Goal: Transaction & Acquisition: Purchase product/service

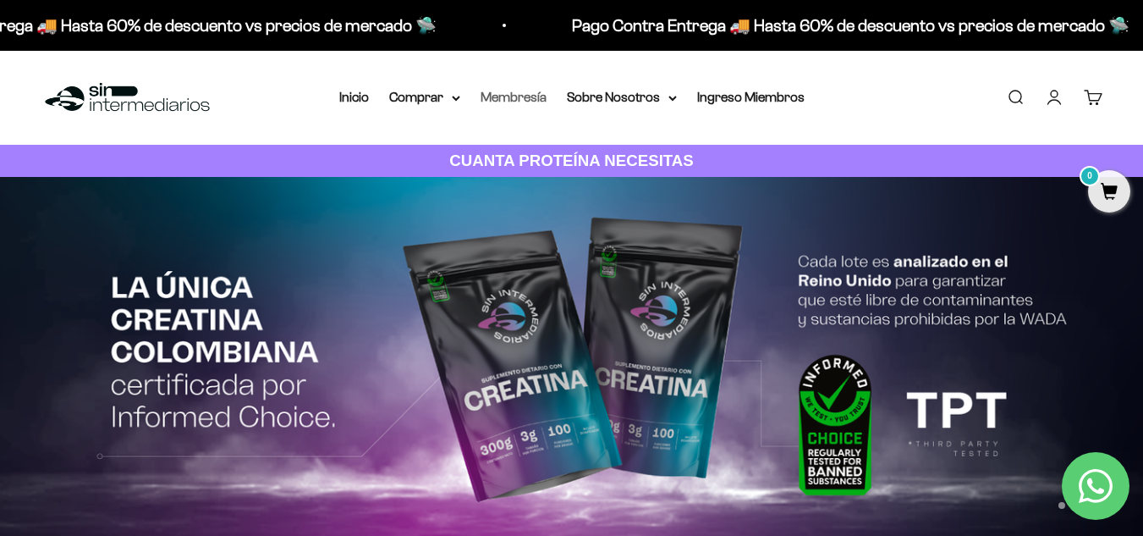
click at [542, 102] on link "Membresía" at bounding box center [514, 97] width 66 height 14
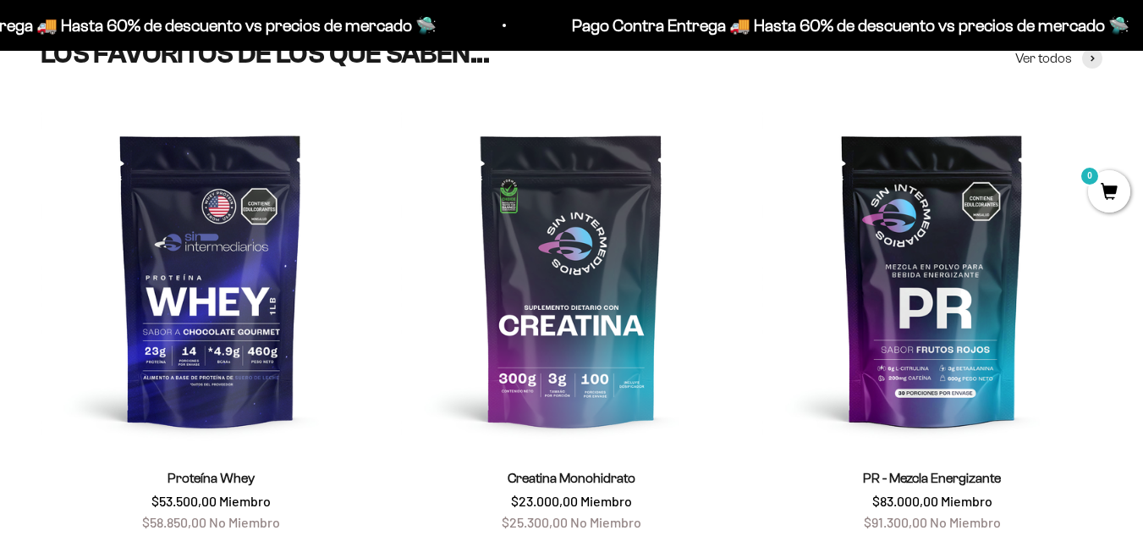
scroll to position [729, 0]
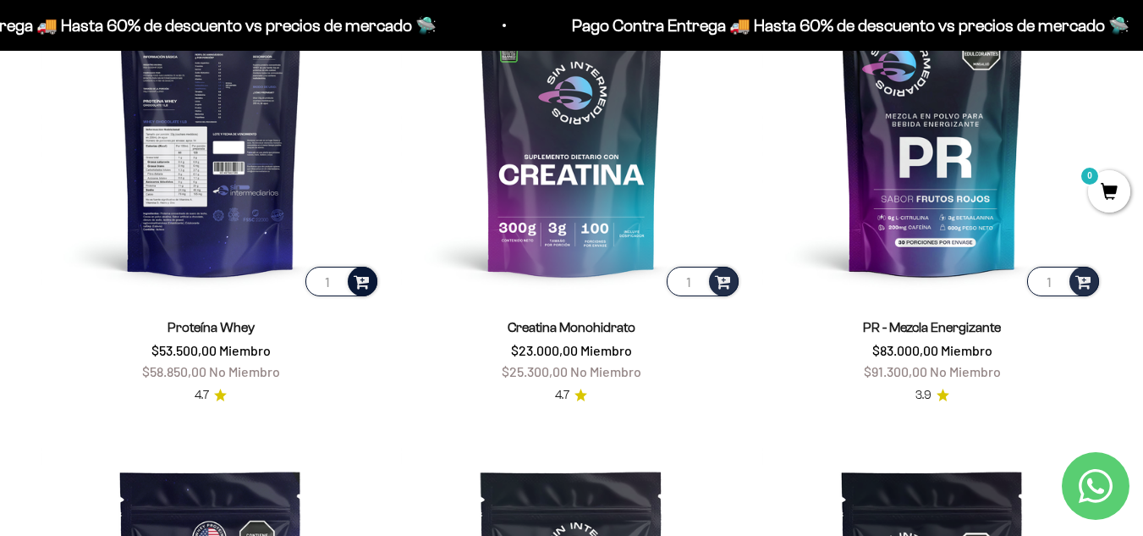
click at [372, 275] on div at bounding box center [363, 282] width 30 height 30
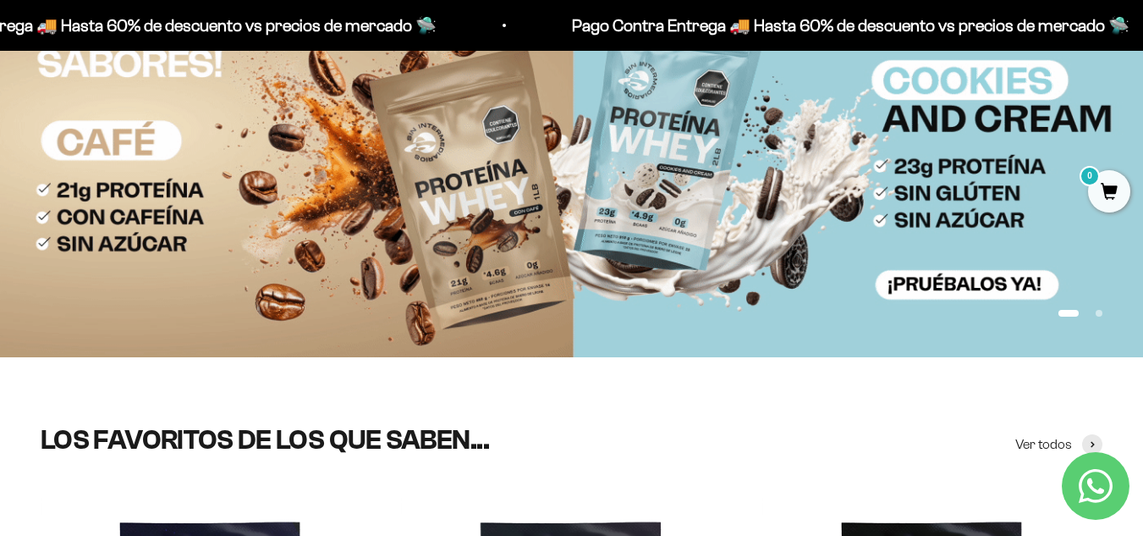
scroll to position [0, 0]
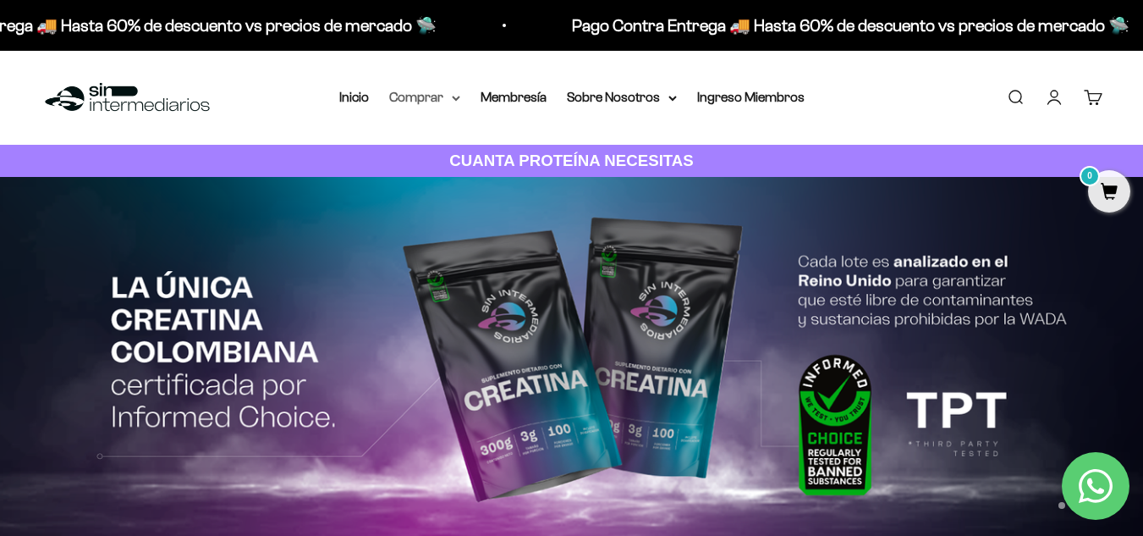
click at [460, 97] on icon at bounding box center [456, 97] width 7 height 3
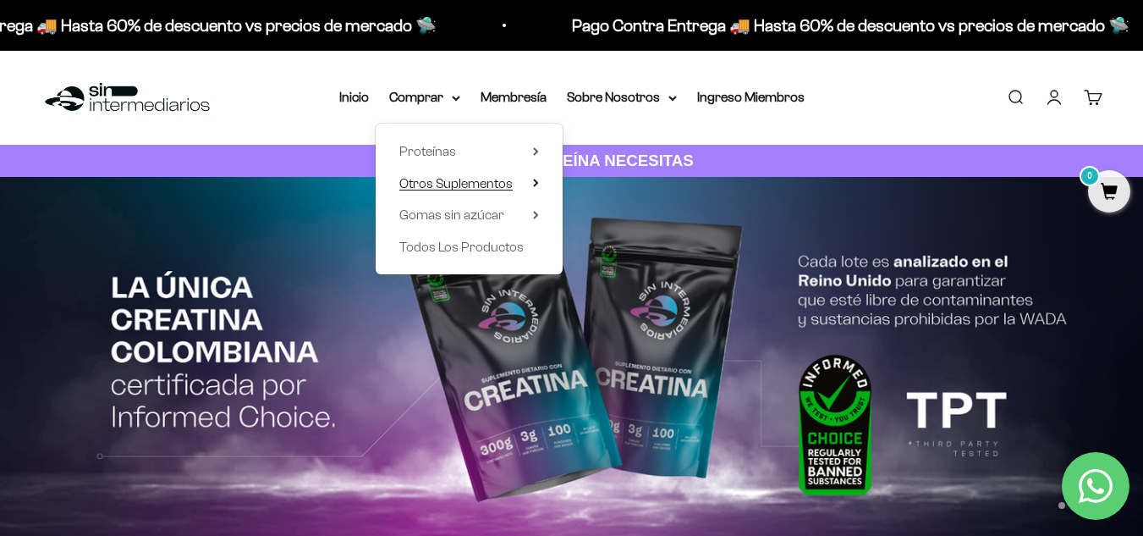
click at [524, 190] on summary "Otros Suplementos" at bounding box center [469, 184] width 140 height 22
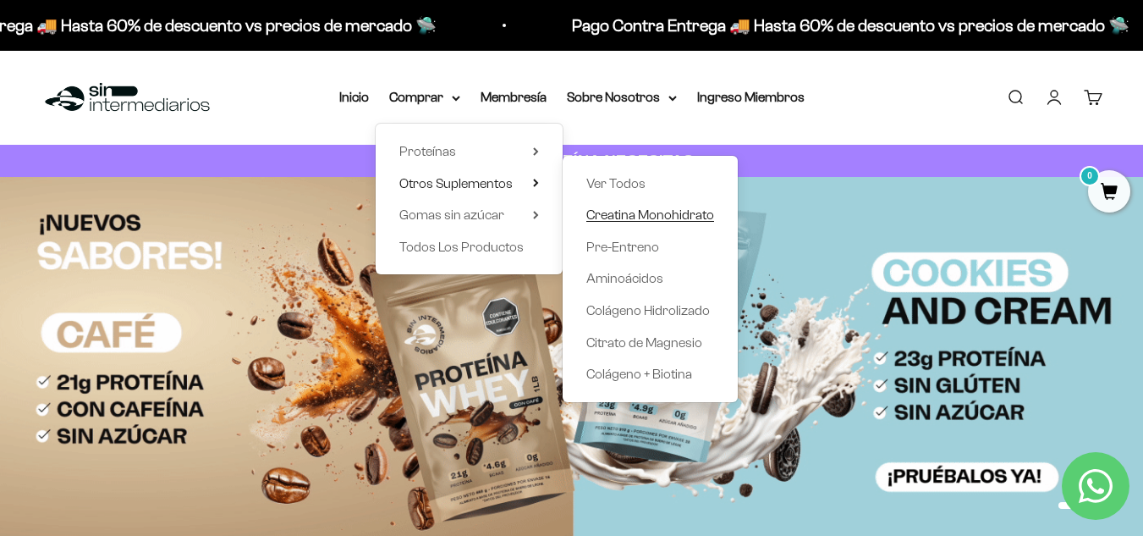
click at [645, 217] on span "Creatina Monohidrato" at bounding box center [651, 214] width 128 height 14
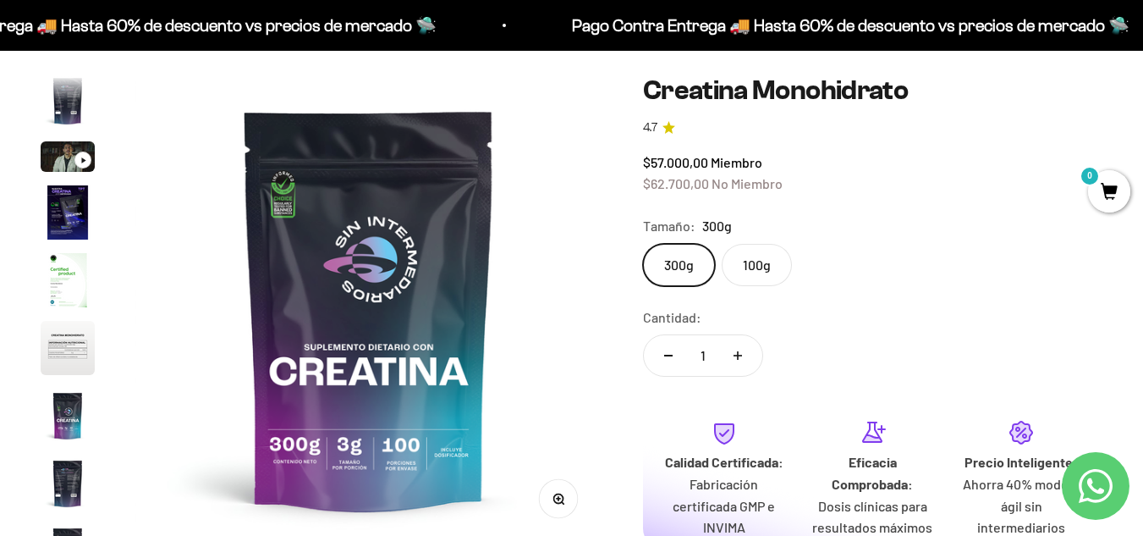
click at [760, 263] on label "100g" at bounding box center [757, 265] width 70 height 42
click at [643, 244] on input "100g" at bounding box center [642, 243] width 1 height 1
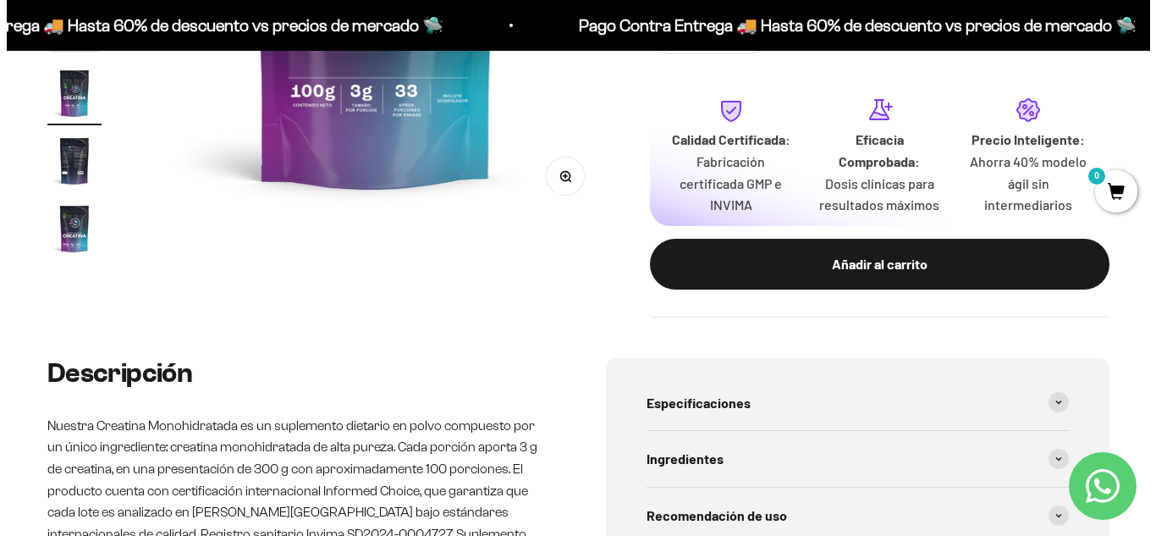
scroll to position [467, 0]
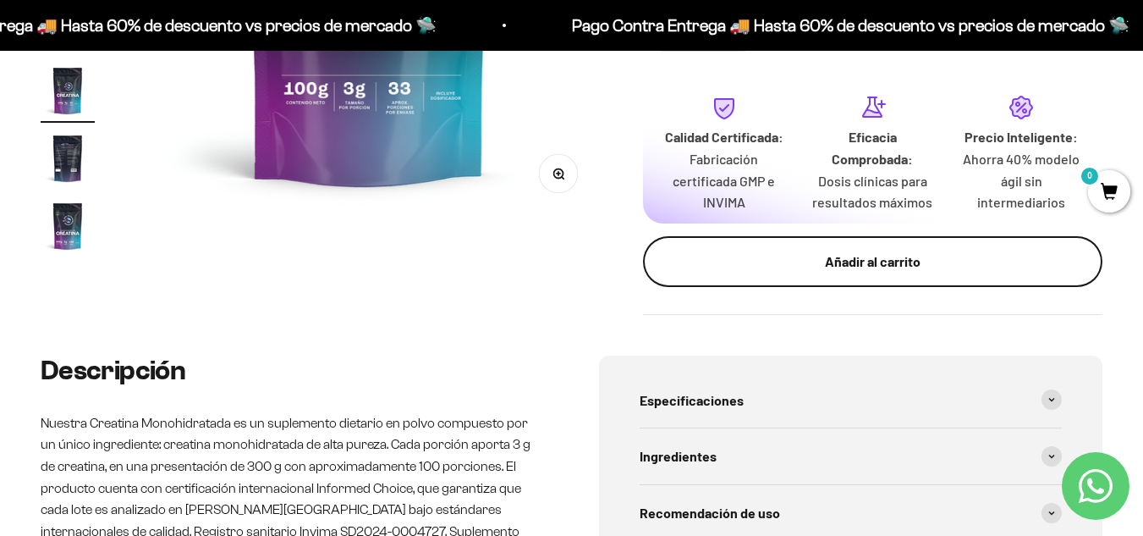
click at [927, 257] on div "Añadir al carrito" at bounding box center [873, 262] width 392 height 22
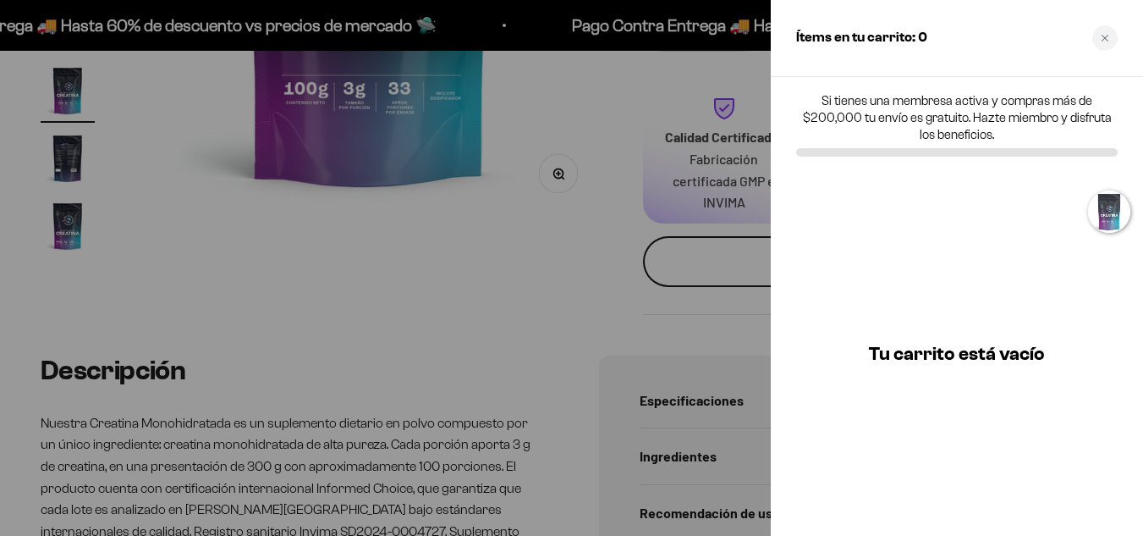
scroll to position [0, 2905]
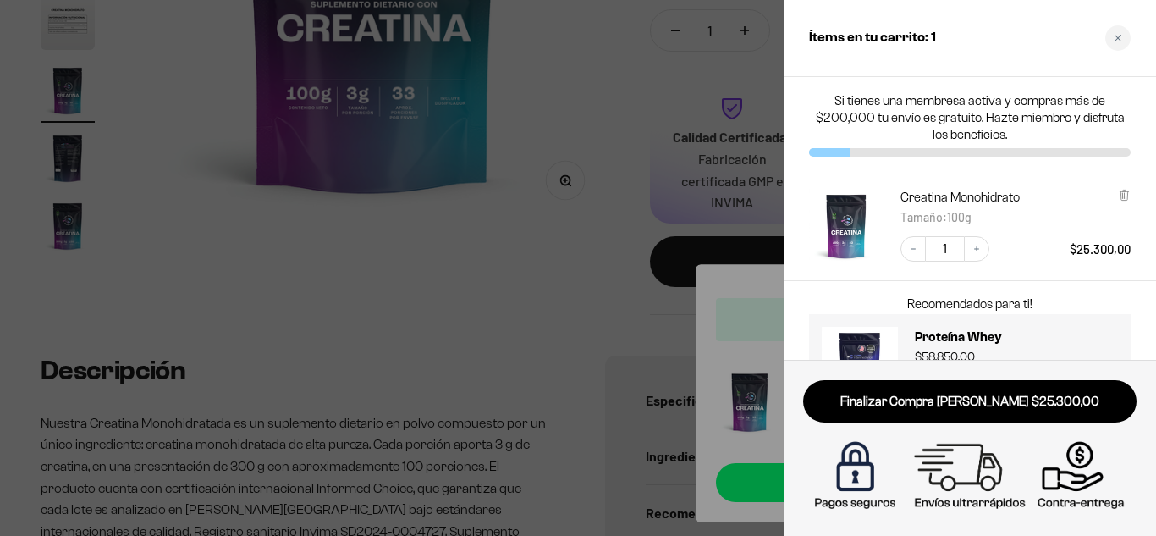
click at [624, 219] on div at bounding box center [578, 268] width 1156 height 536
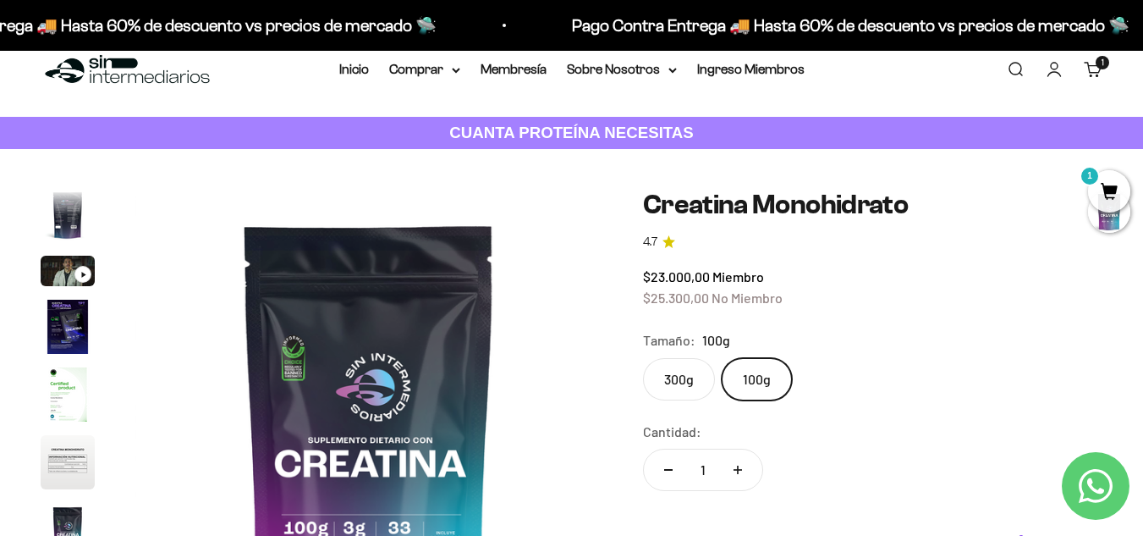
scroll to position [0, 0]
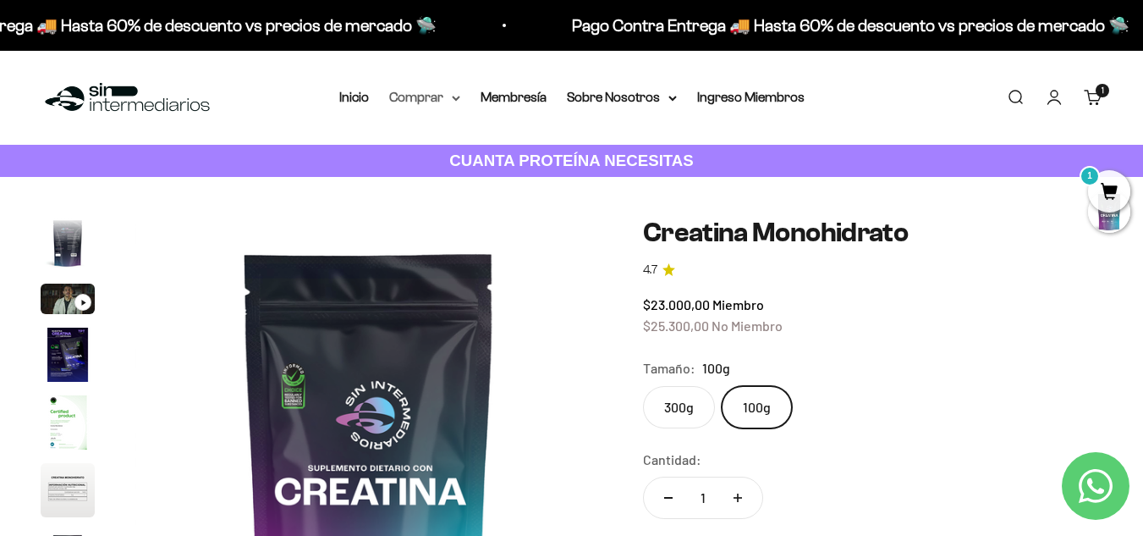
click at [443, 94] on summary "Comprar" at bounding box center [424, 97] width 71 height 22
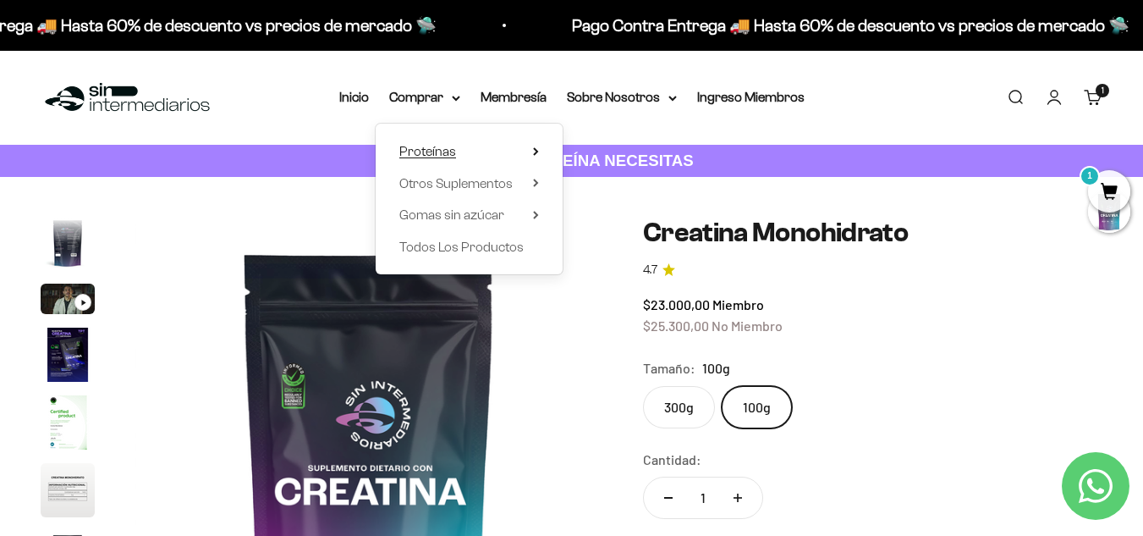
click at [427, 152] on span "Proteínas" at bounding box center [427, 151] width 57 height 14
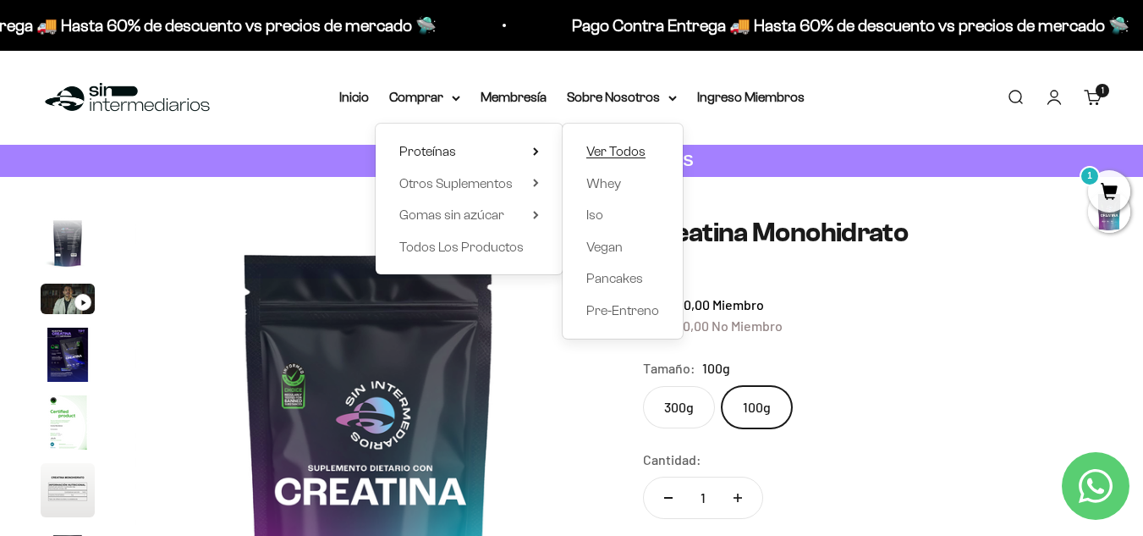
click at [618, 151] on span "Ver Todos" at bounding box center [616, 151] width 59 height 14
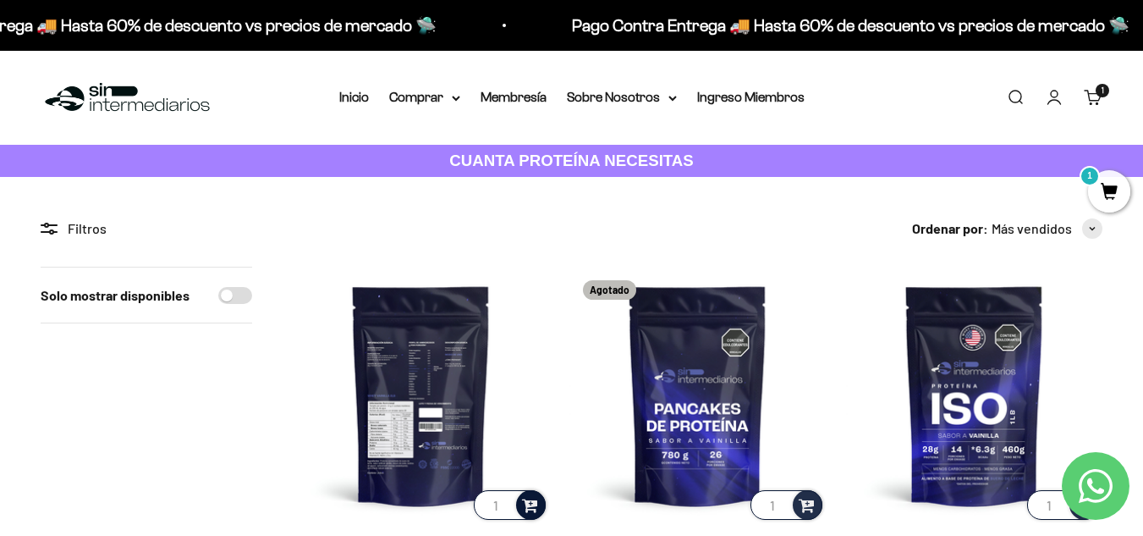
click at [530, 502] on span at bounding box center [530, 503] width 16 height 19
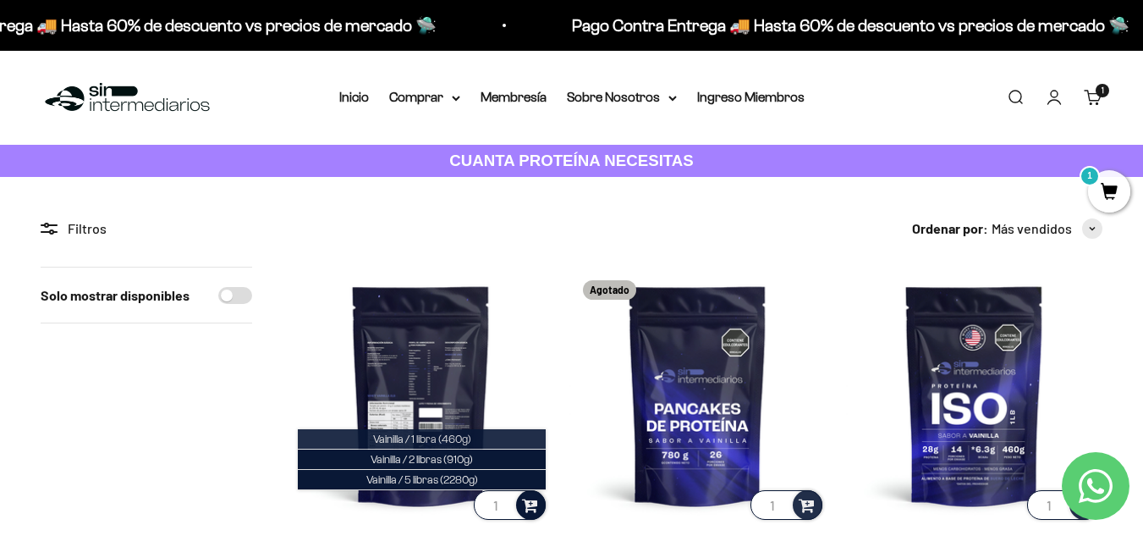
click at [510, 437] on li "Vainilla / 1 libra (460g)" at bounding box center [422, 439] width 248 height 20
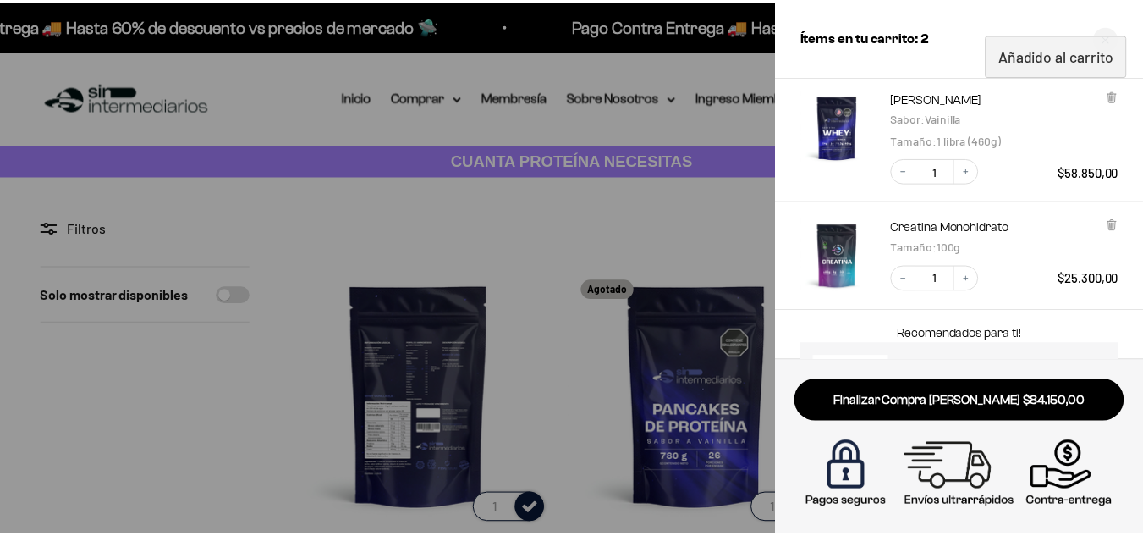
scroll to position [101, 0]
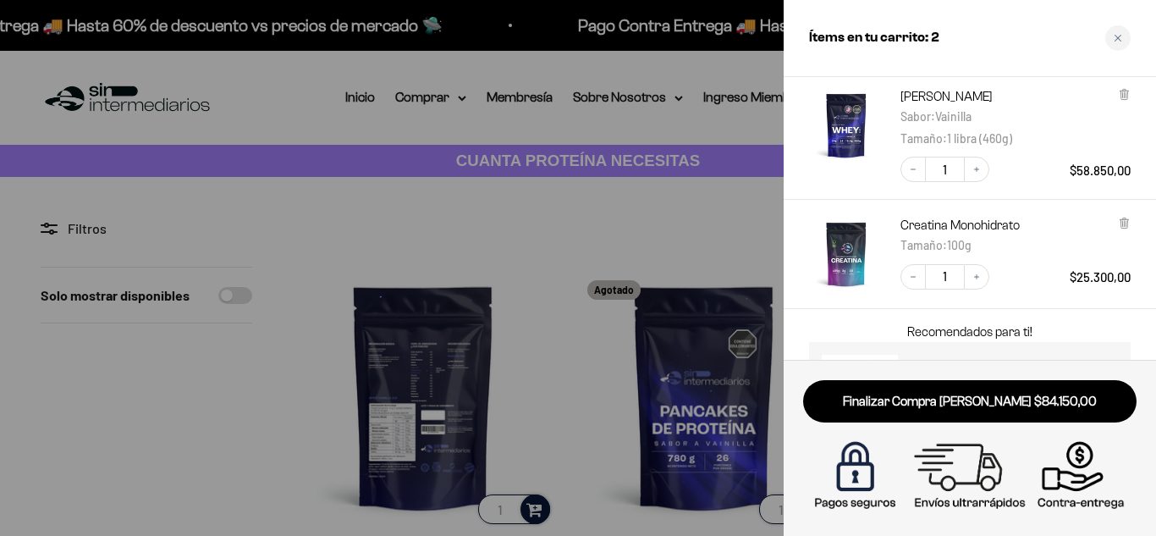
click at [581, 135] on div at bounding box center [578, 268] width 1156 height 536
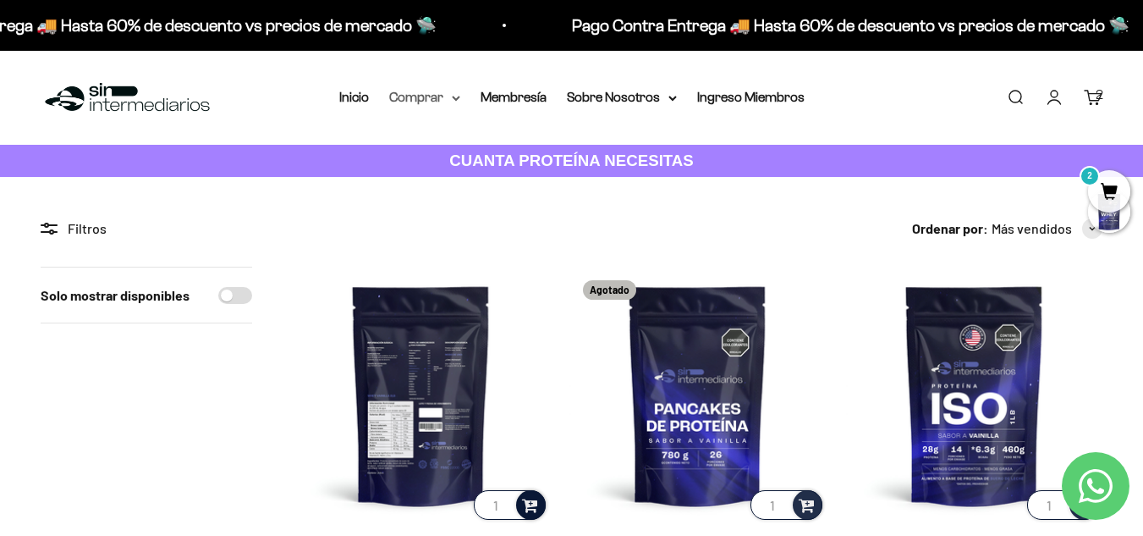
click at [450, 97] on summary "Comprar" at bounding box center [424, 97] width 71 height 22
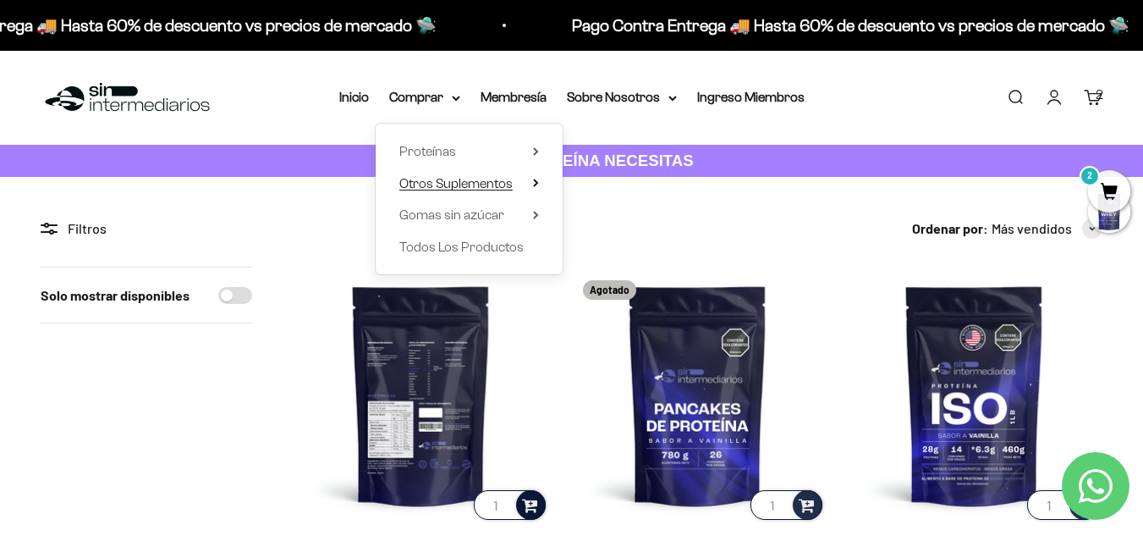
click at [536, 179] on icon at bounding box center [536, 183] width 6 height 8
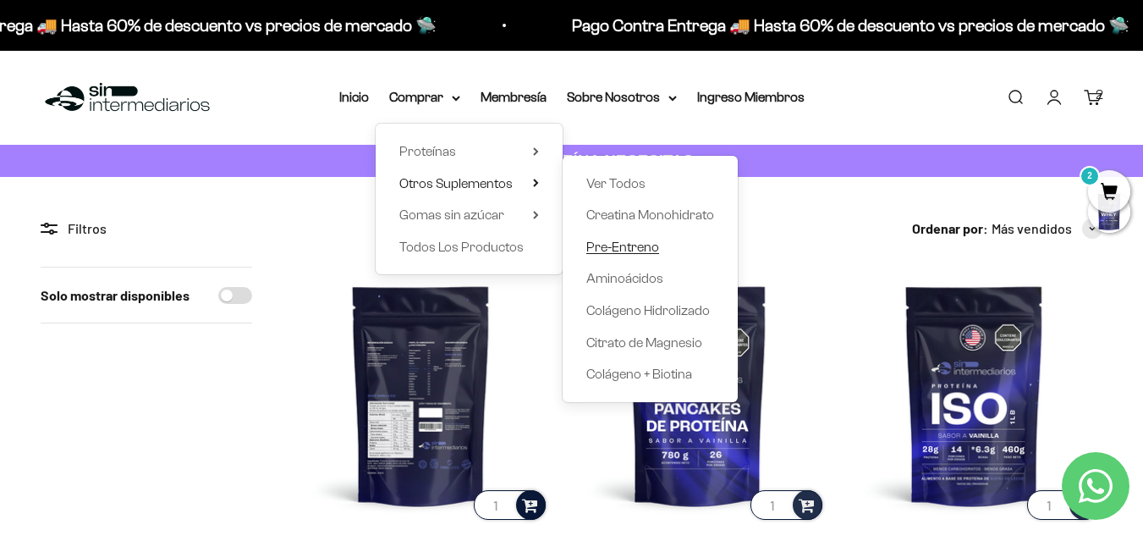
click at [653, 242] on span "Pre-Entreno" at bounding box center [623, 247] width 73 height 14
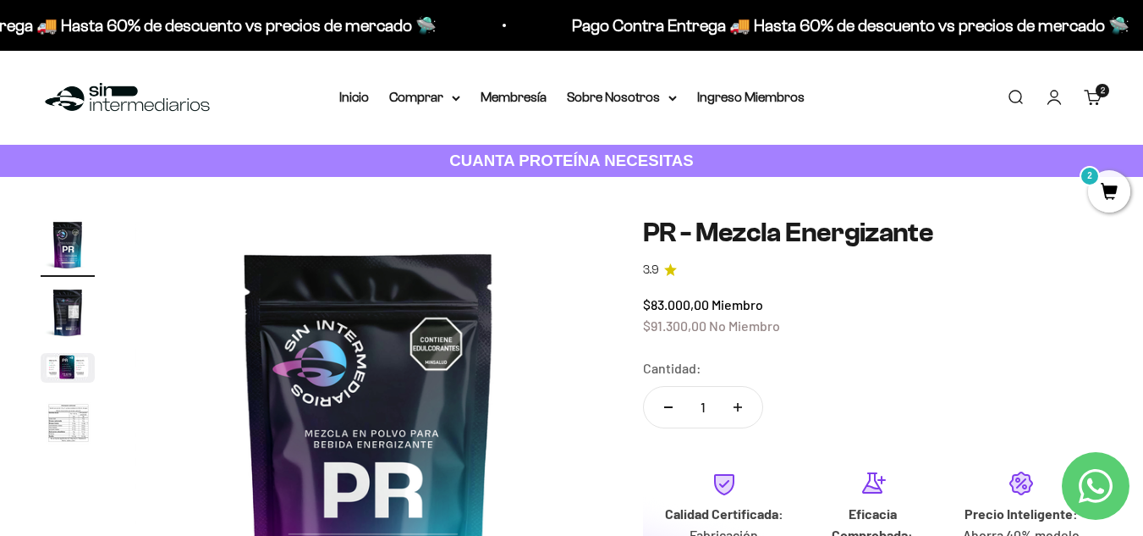
click at [1099, 93] on cart-count "2 artículos 2" at bounding box center [1103, 91] width 14 height 14
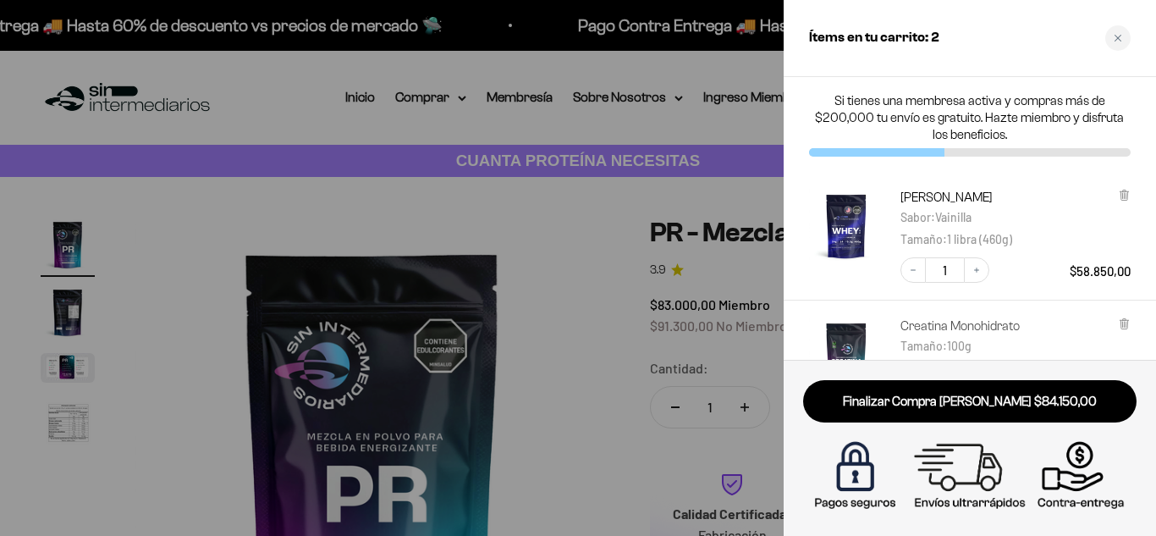
click at [921, 322] on link "Creatina Monohidrato" at bounding box center [959, 325] width 119 height 17
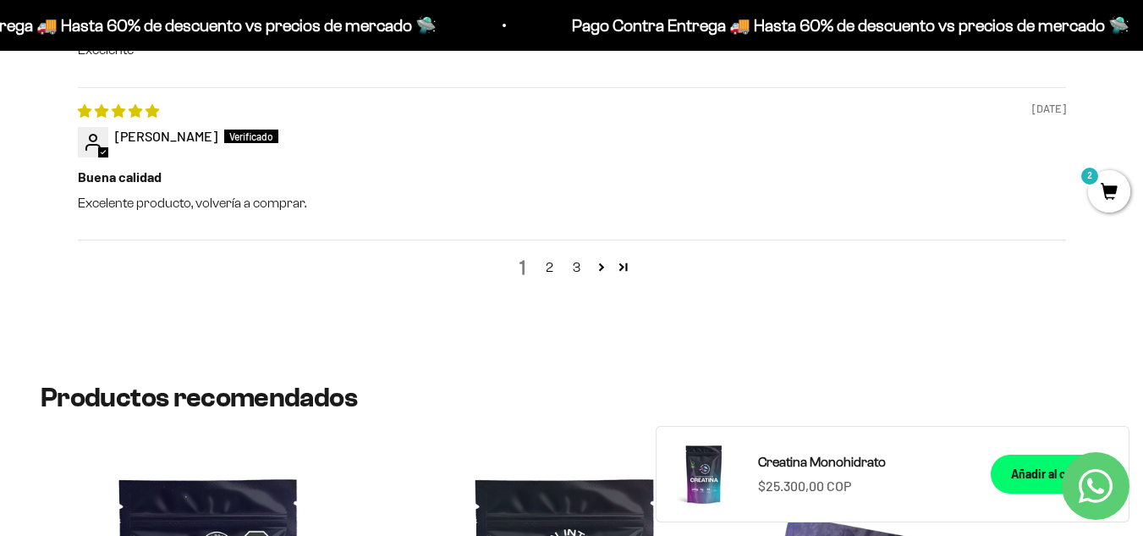
scroll to position [2184, 0]
